Goal: Task Accomplishment & Management: Manage account settings

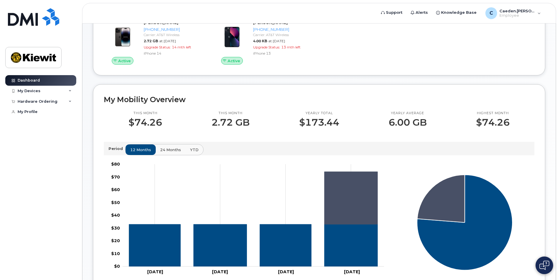
scroll to position [29, 0]
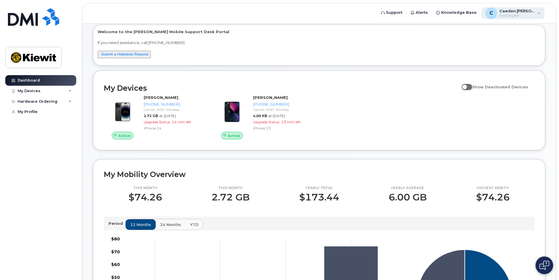
click at [535, 13] on div "C Caeden.[PERSON_NAME] Employee" at bounding box center [513, 13] width 64 height 12
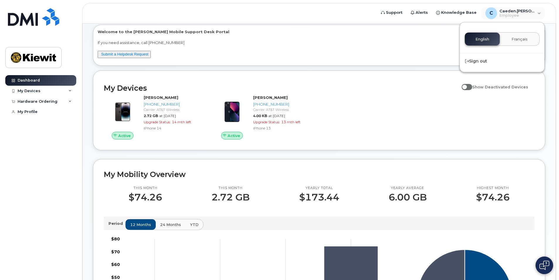
click at [416, 42] on p "If you need assistance, call [PHONE_NUMBER]" at bounding box center [319, 43] width 443 height 6
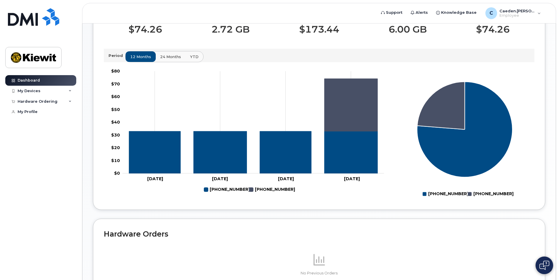
scroll to position [109, 0]
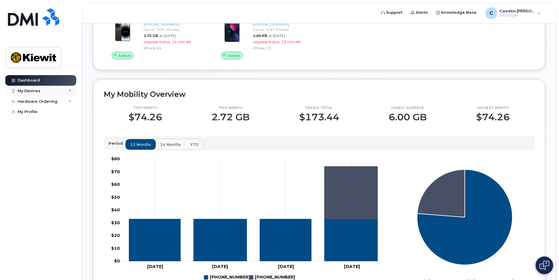
click at [75, 89] on div "My Devices" at bounding box center [40, 91] width 71 height 11
click at [72, 159] on div "Hardware Ordering" at bounding box center [40, 154] width 71 height 11
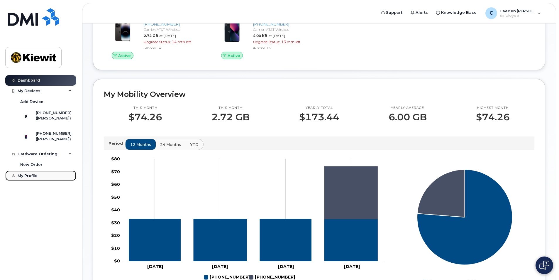
click at [41, 181] on link "My Profile" at bounding box center [40, 175] width 71 height 11
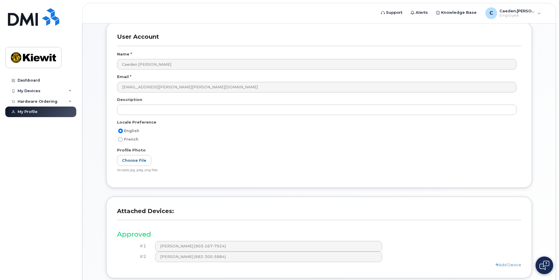
scroll to position [79, 0]
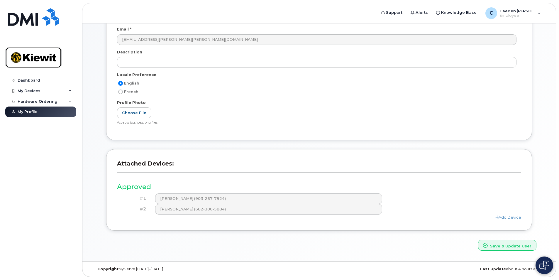
click at [20, 56] on img at bounding box center [33, 57] width 45 height 17
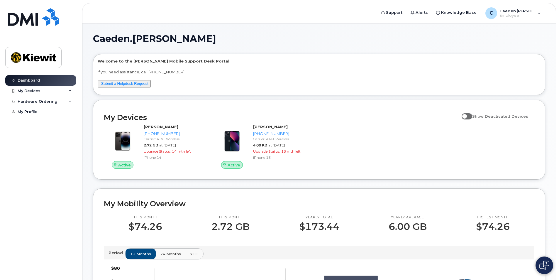
click at [472, 117] on span at bounding box center [467, 116] width 11 height 6
click at [466, 115] on input "Show Deactivated Devices" at bounding box center [464, 113] width 5 height 5
click at [472, 117] on span at bounding box center [467, 116] width 11 height 6
click at [466, 115] on input "Show Deactivated Devices" at bounding box center [464, 113] width 5 height 5
checkbox input "false"
